Goal: Book appointment/travel/reservation

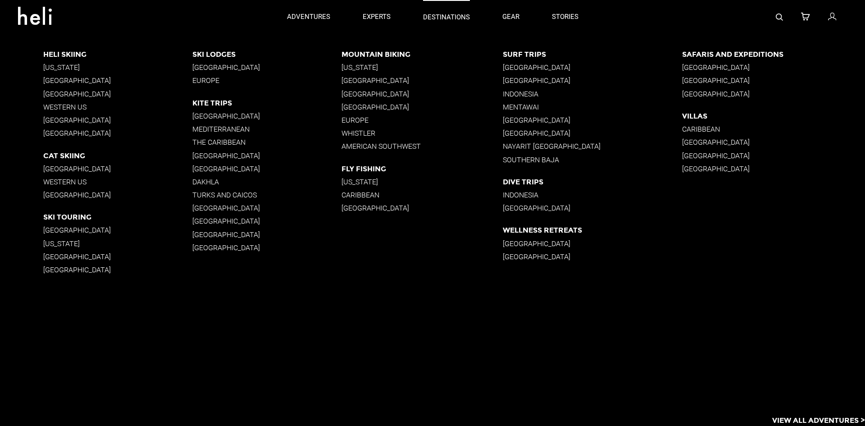
click at [443, 16] on p "destinations" at bounding box center [446, 17] width 47 height 9
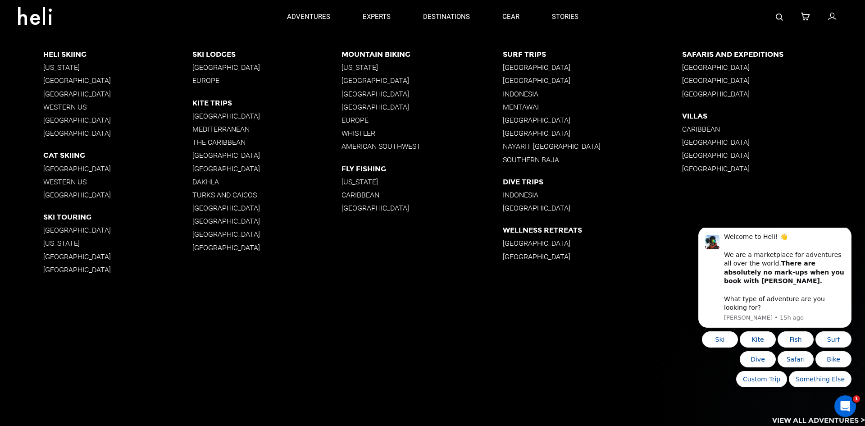
click at [45, 270] on p "[GEOGRAPHIC_DATA]" at bounding box center [117, 269] width 149 height 9
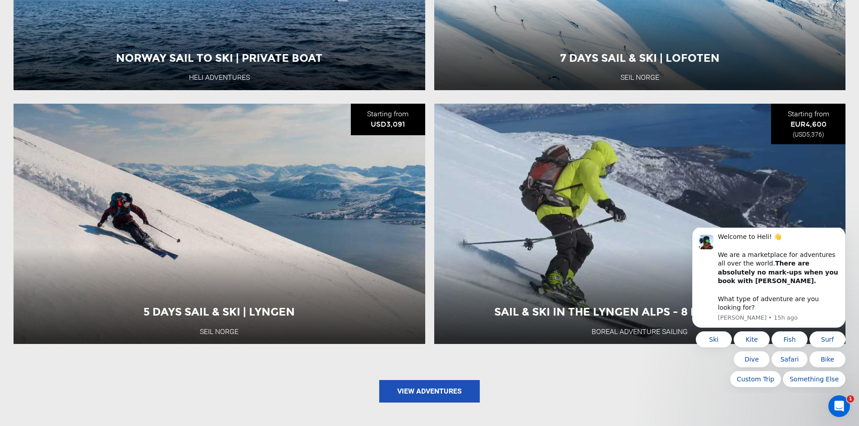
scroll to position [1127, 0]
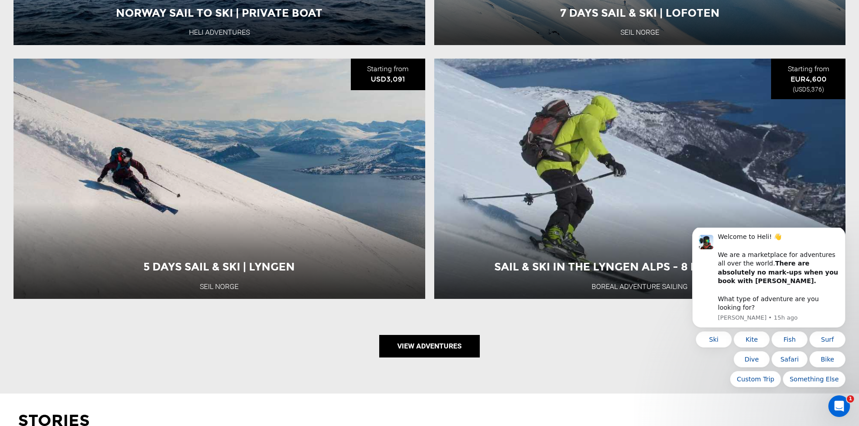
click at [400, 348] on link "View Adventures" at bounding box center [429, 346] width 101 height 23
